Goal: Check status: Check status

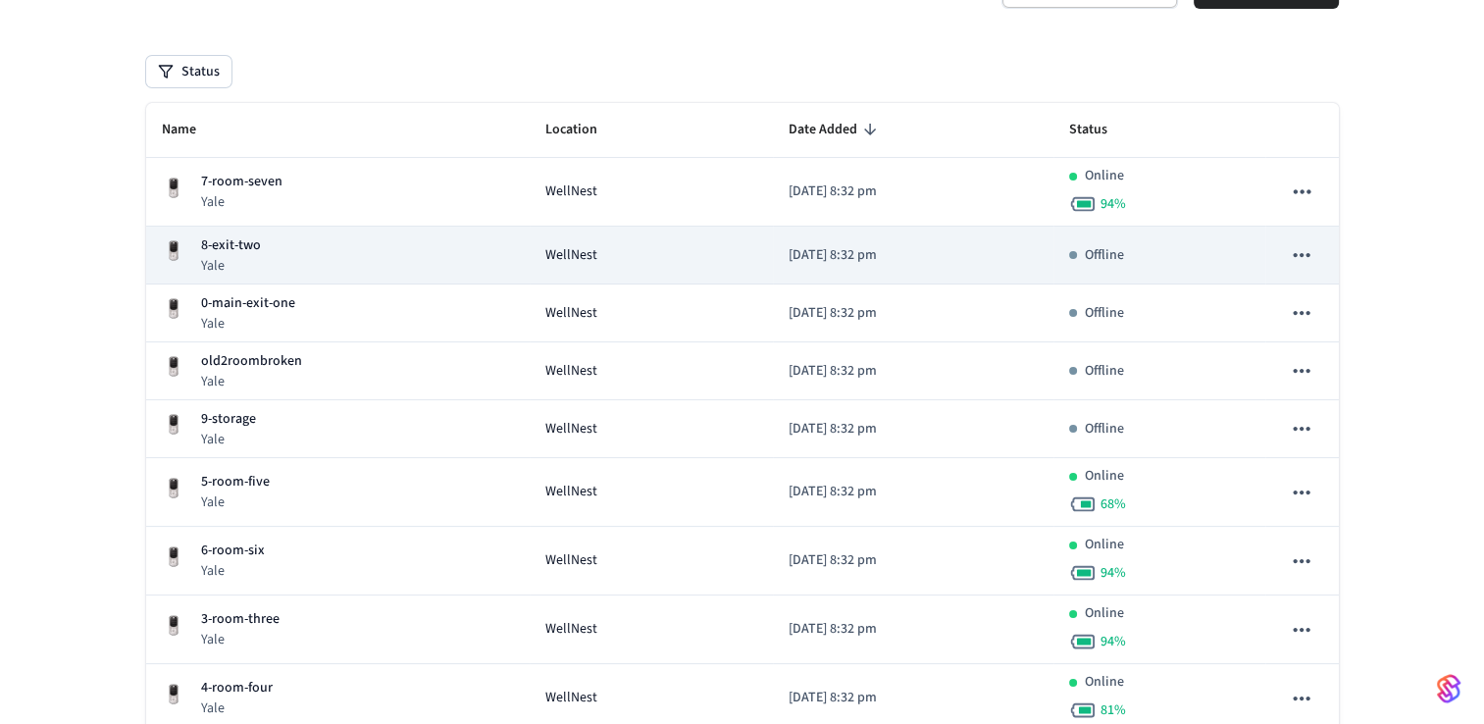
scroll to position [337, 0]
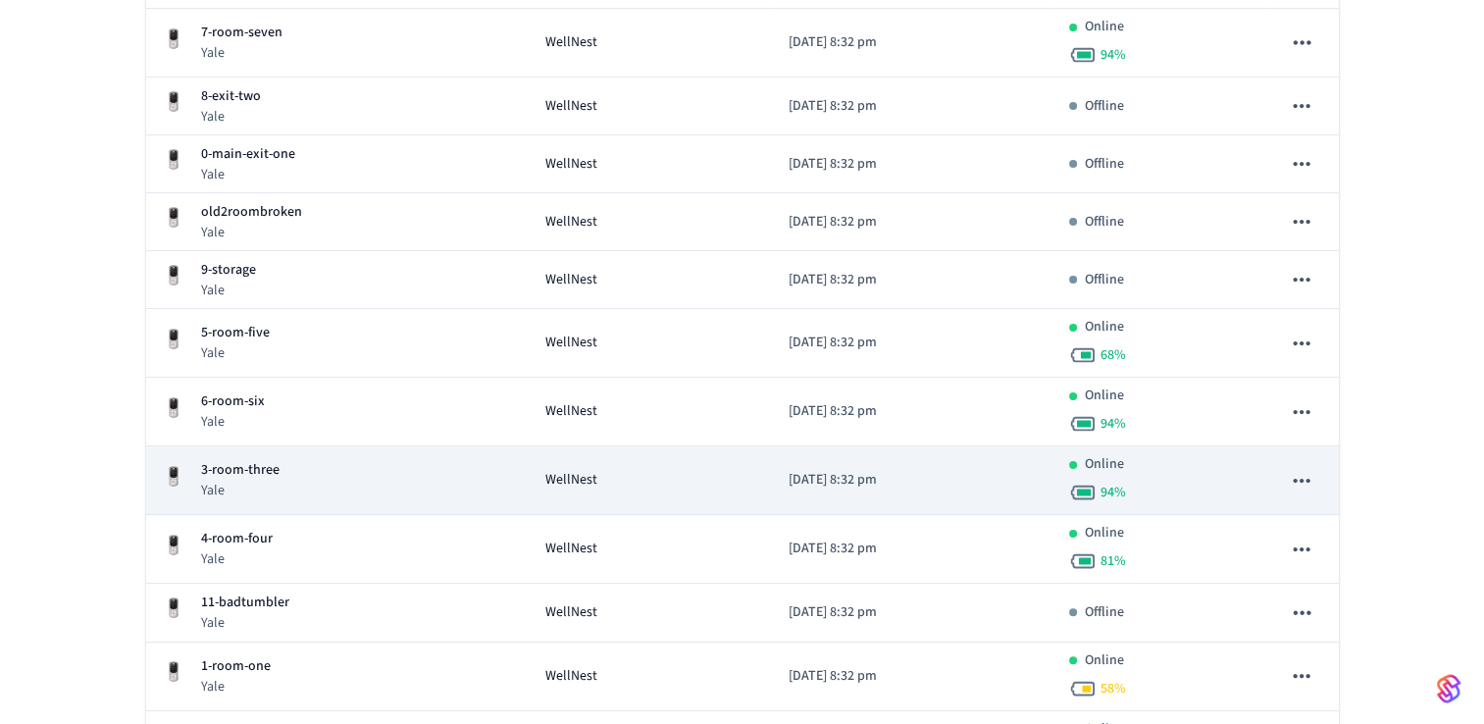
click at [675, 488] on td "WellNest" at bounding box center [651, 480] width 243 height 69
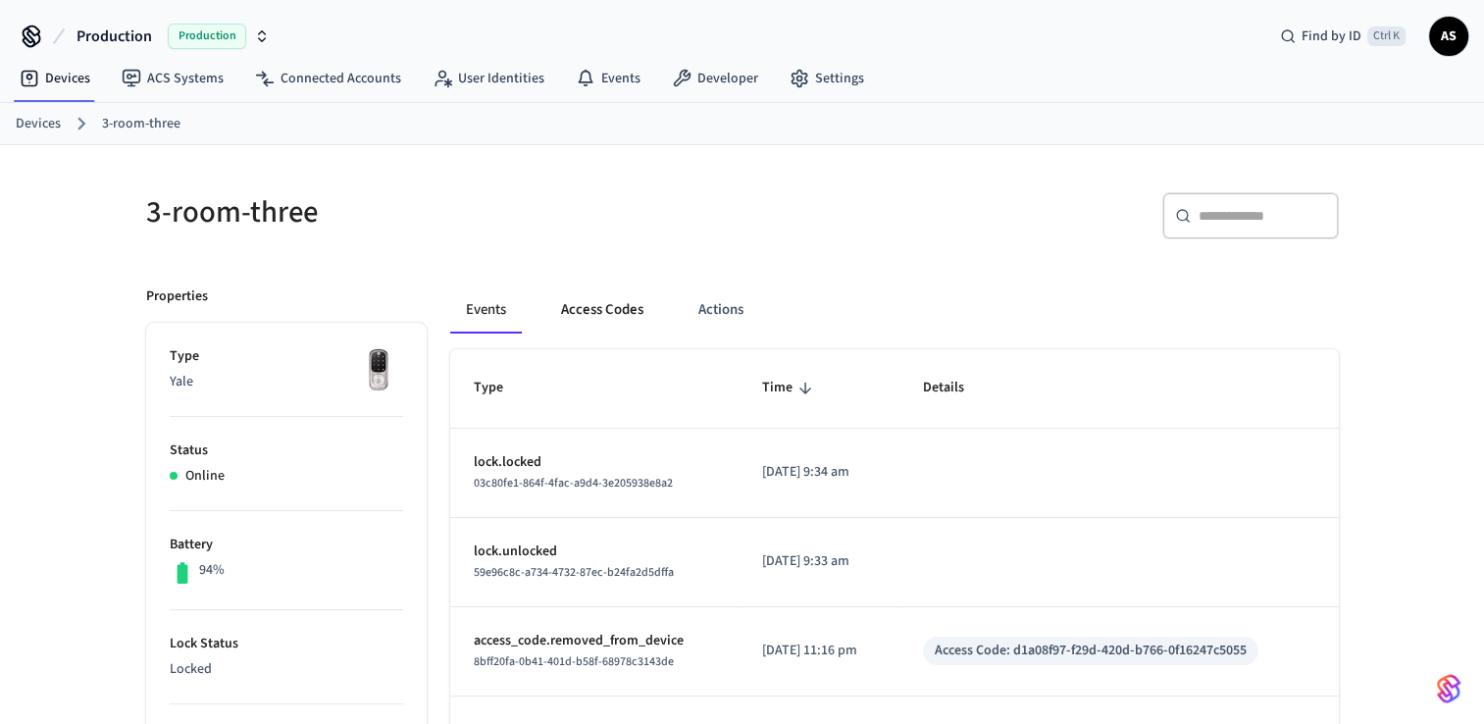
click at [605, 308] on button "Access Codes" at bounding box center [602, 309] width 114 height 47
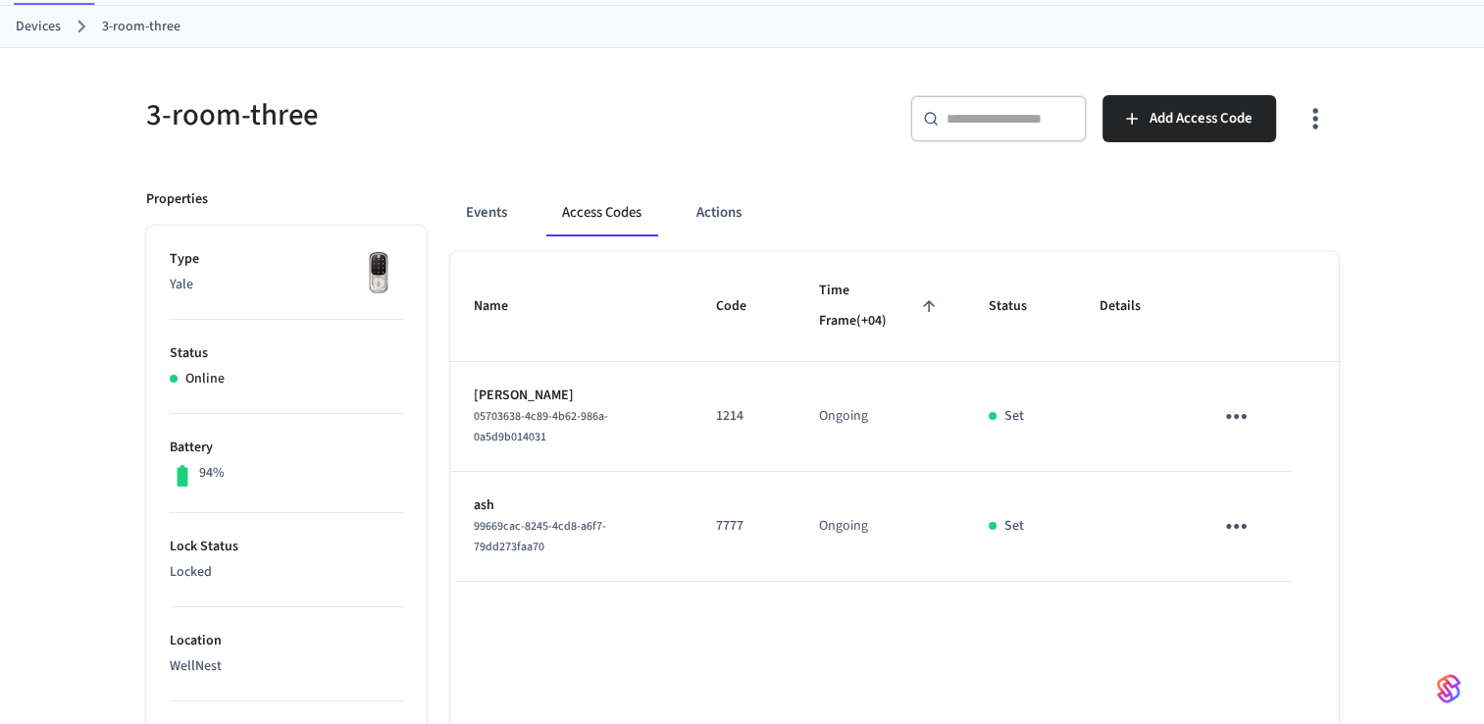
scroll to position [90, 0]
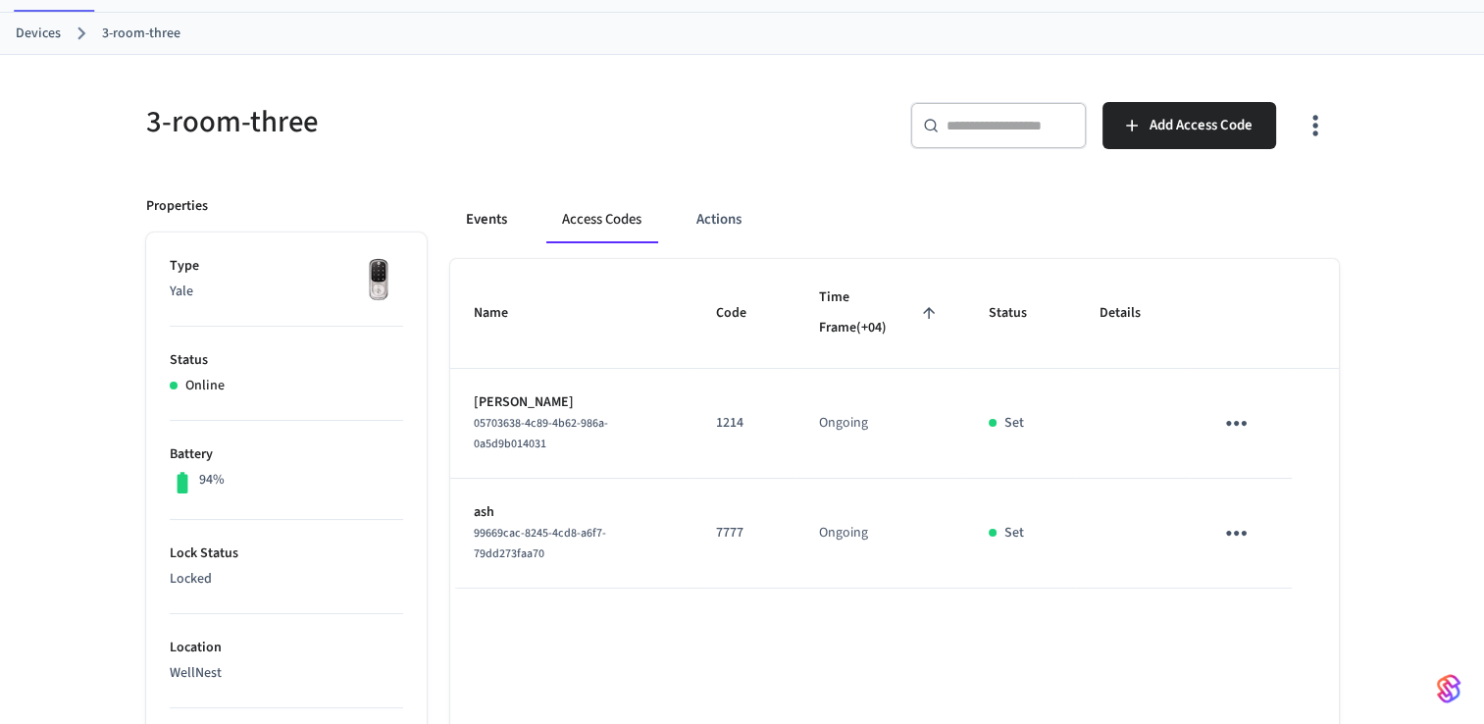
click at [481, 228] on button "Events" at bounding box center [486, 219] width 73 height 47
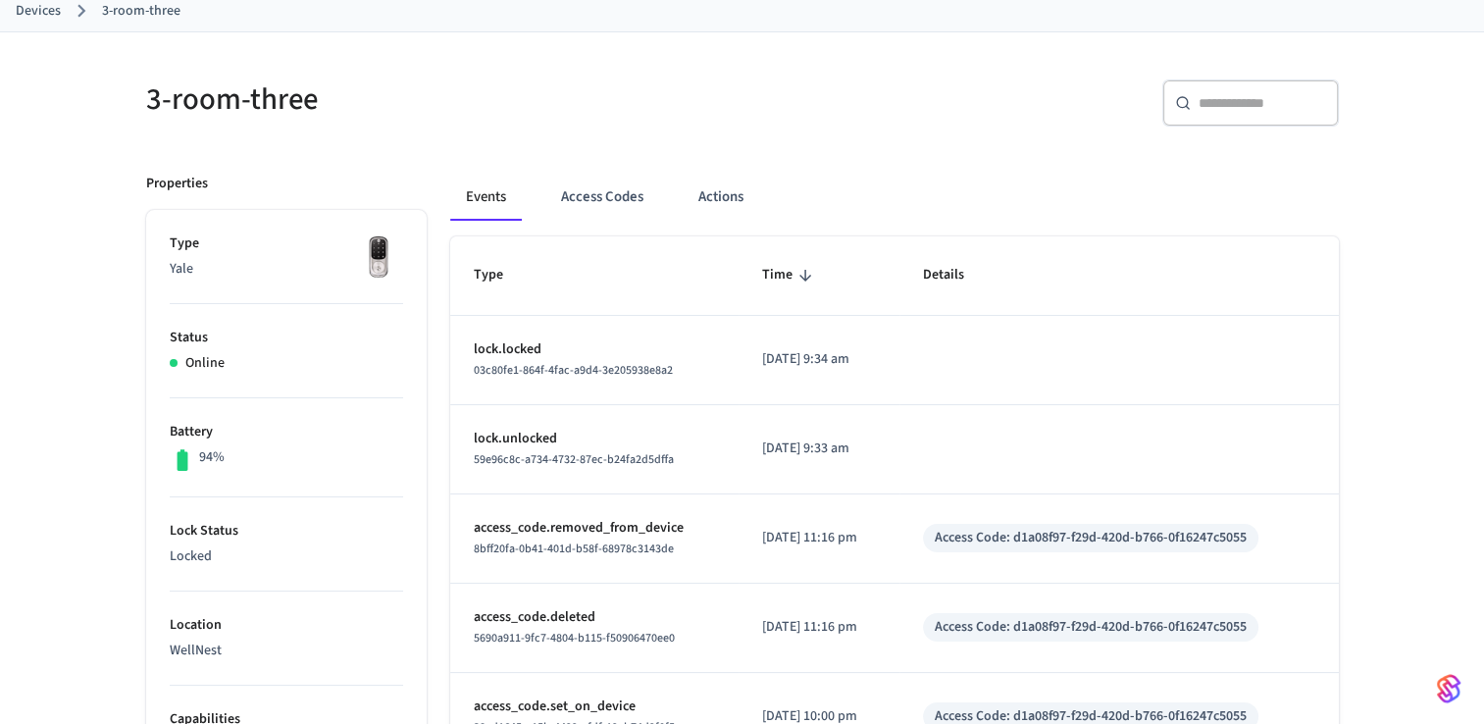
scroll to position [0, 0]
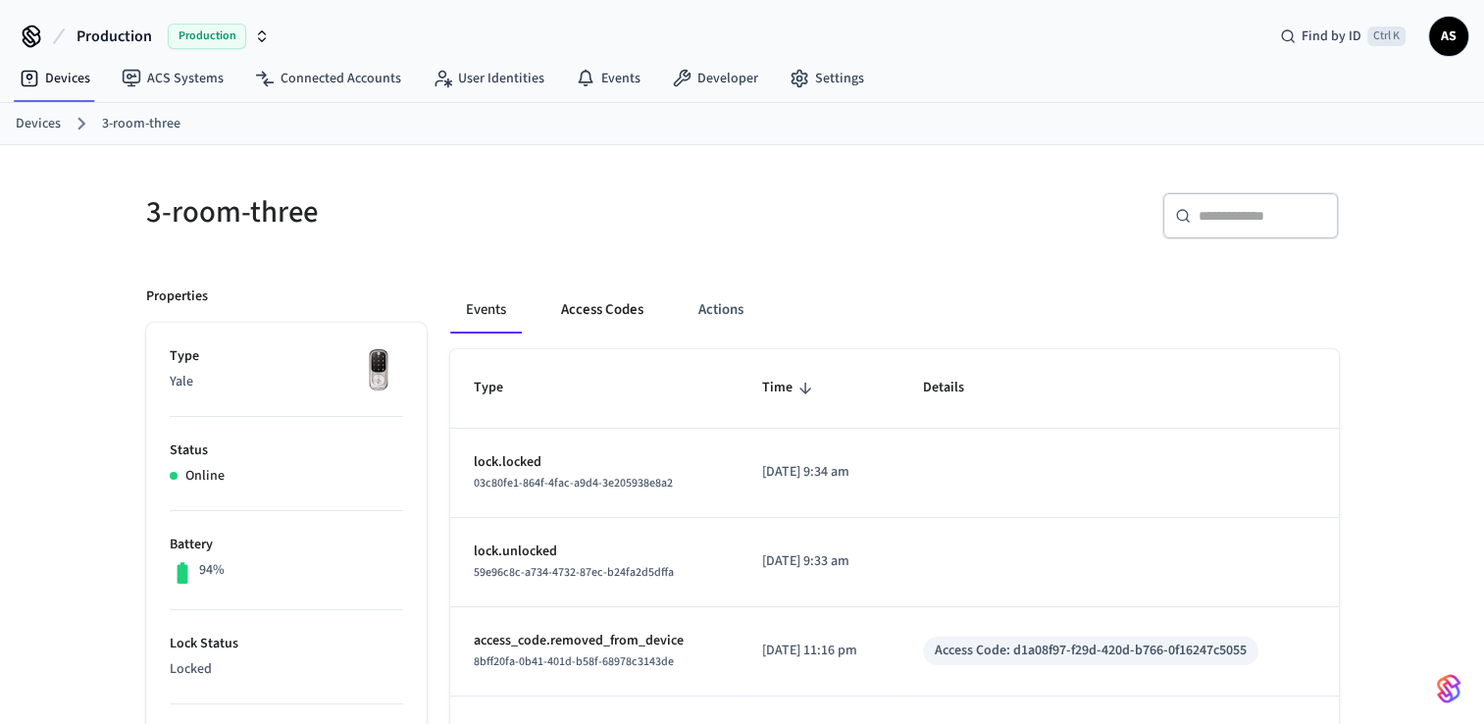
click at [591, 316] on button "Access Codes" at bounding box center [602, 309] width 114 height 47
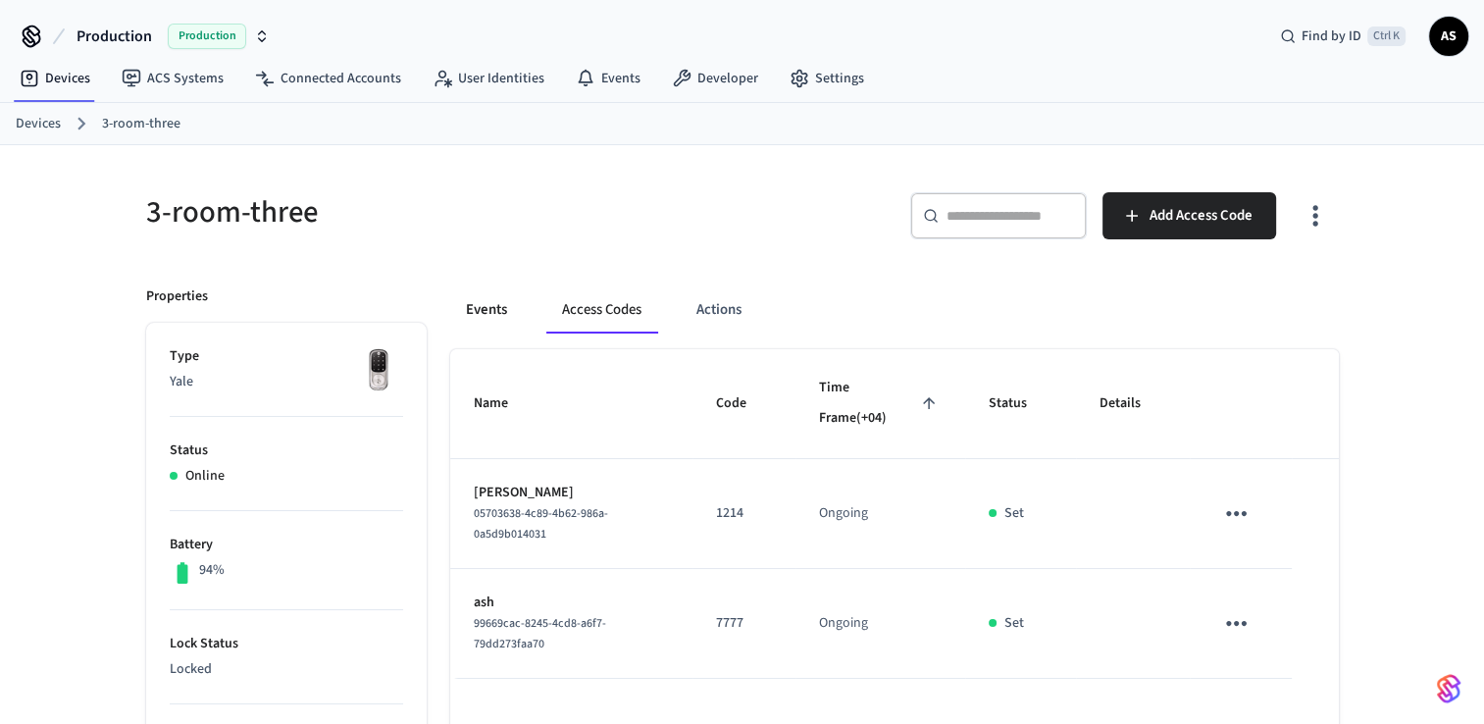
click at [495, 304] on button "Events" at bounding box center [486, 309] width 73 height 47
